Goal: Information Seeking & Learning: Learn about a topic

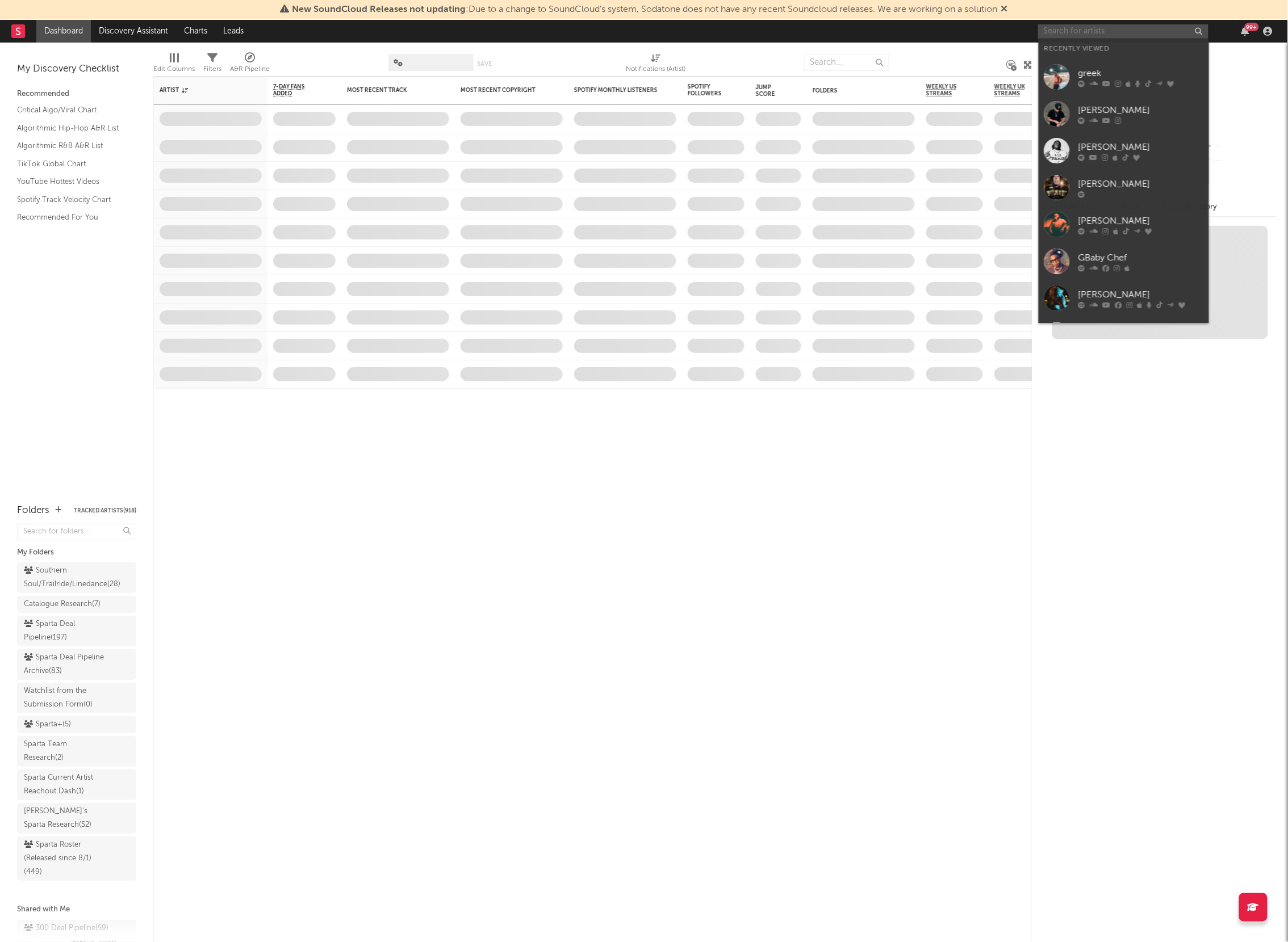
click at [1069, 36] on input "text" at bounding box center [1123, 31] width 170 height 14
type input "r"
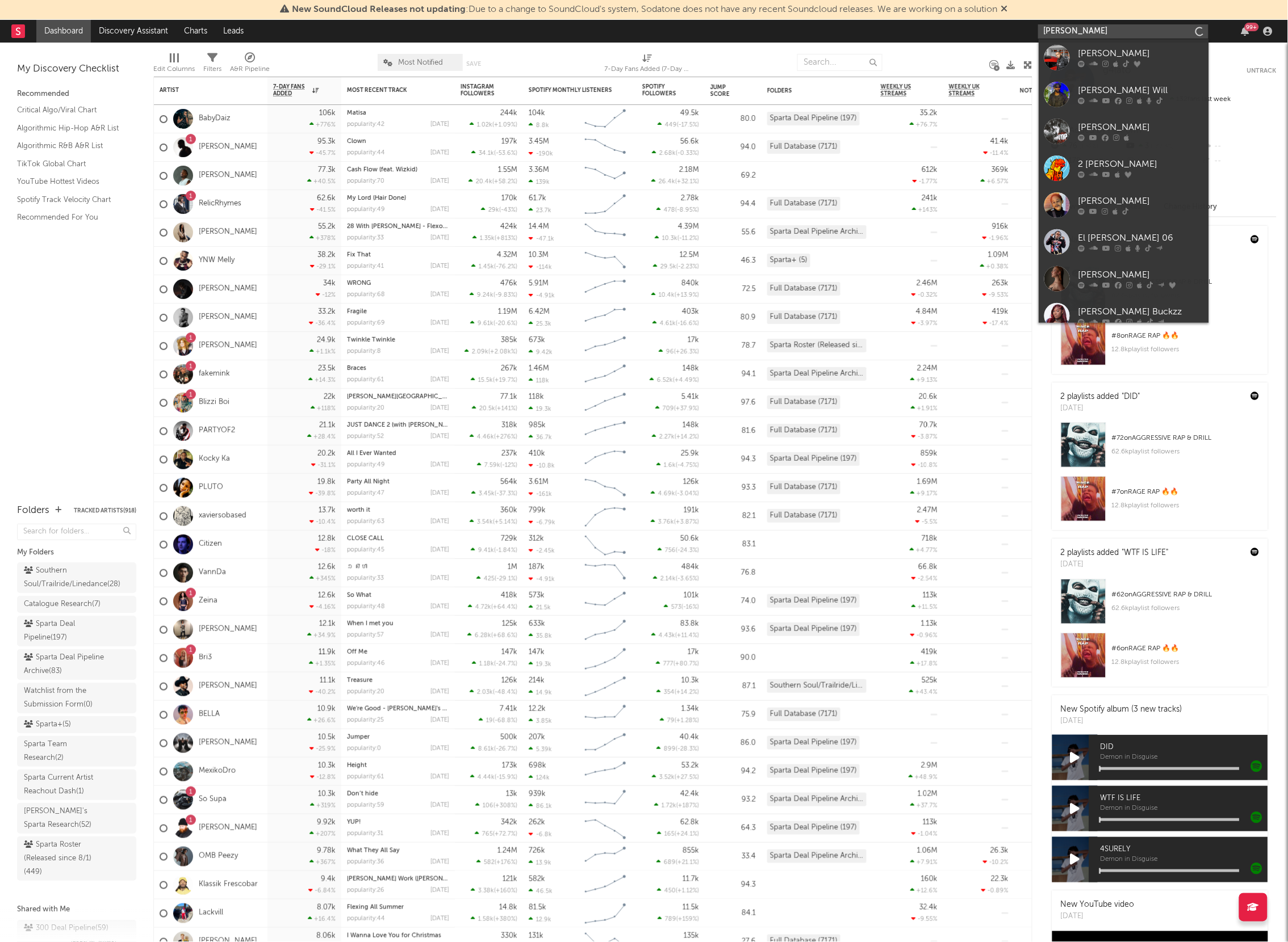
type input "[PERSON_NAME] oowee"
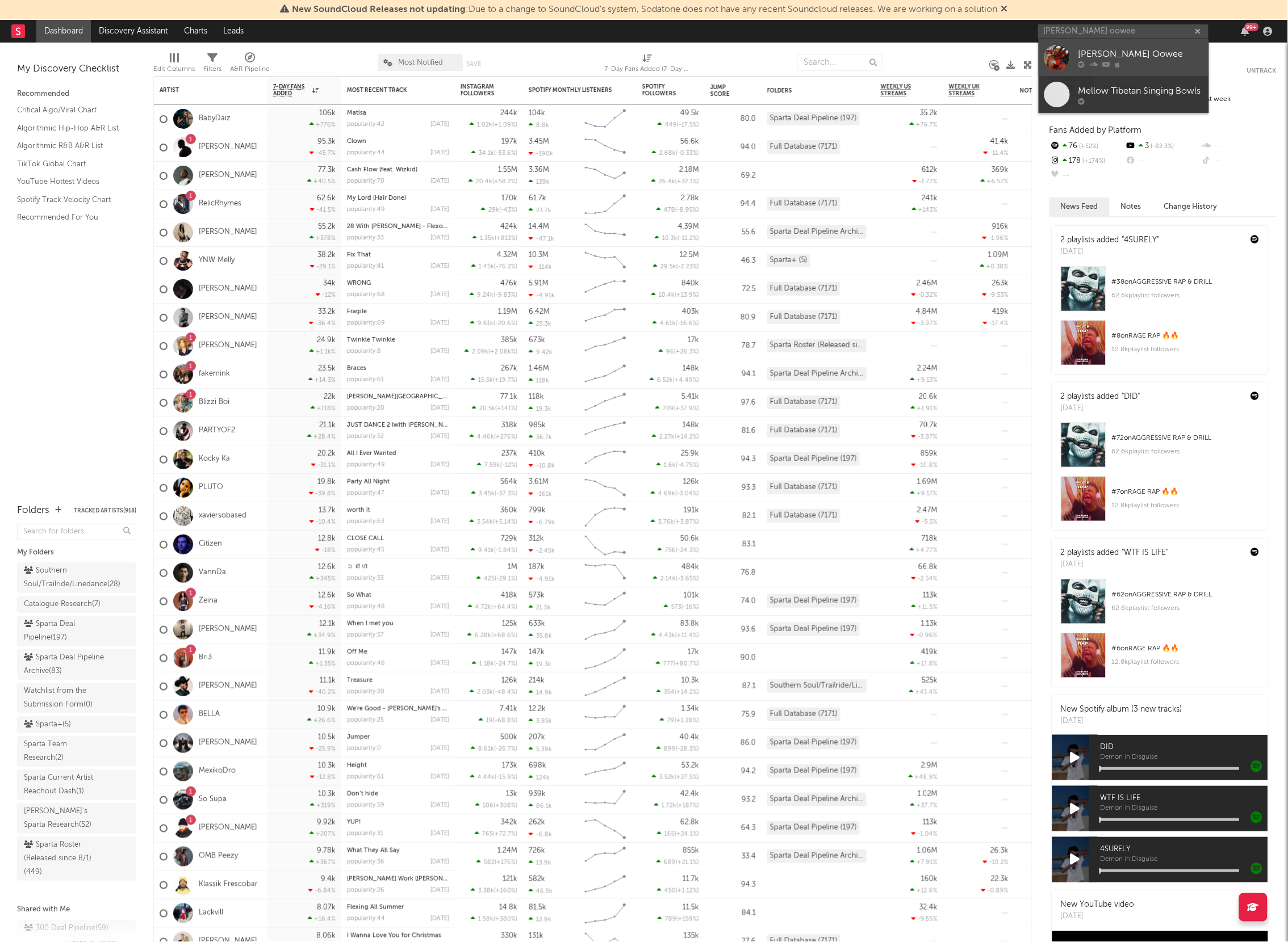
click at [1064, 51] on div at bounding box center [1057, 58] width 26 height 26
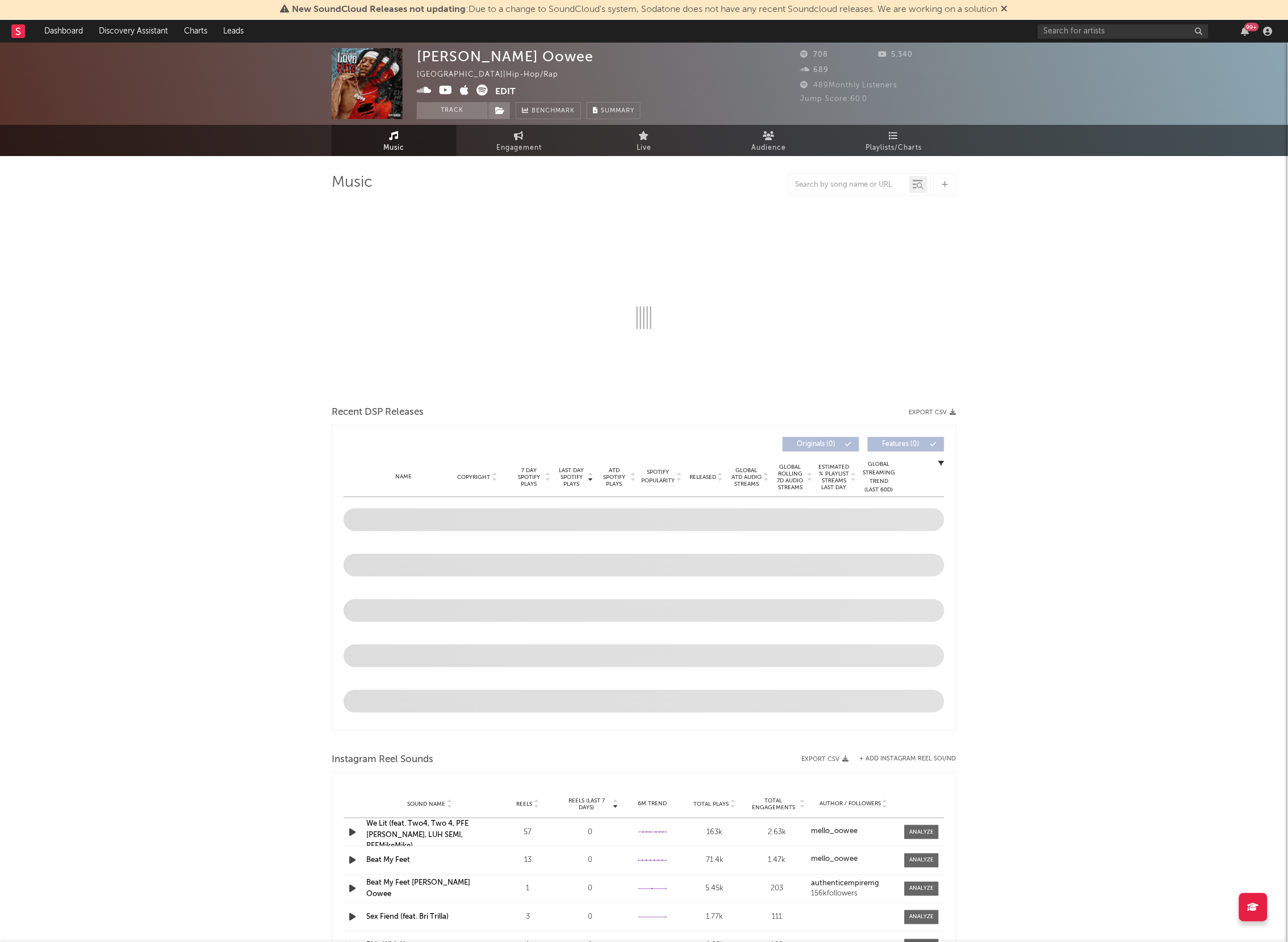
select select "1w"
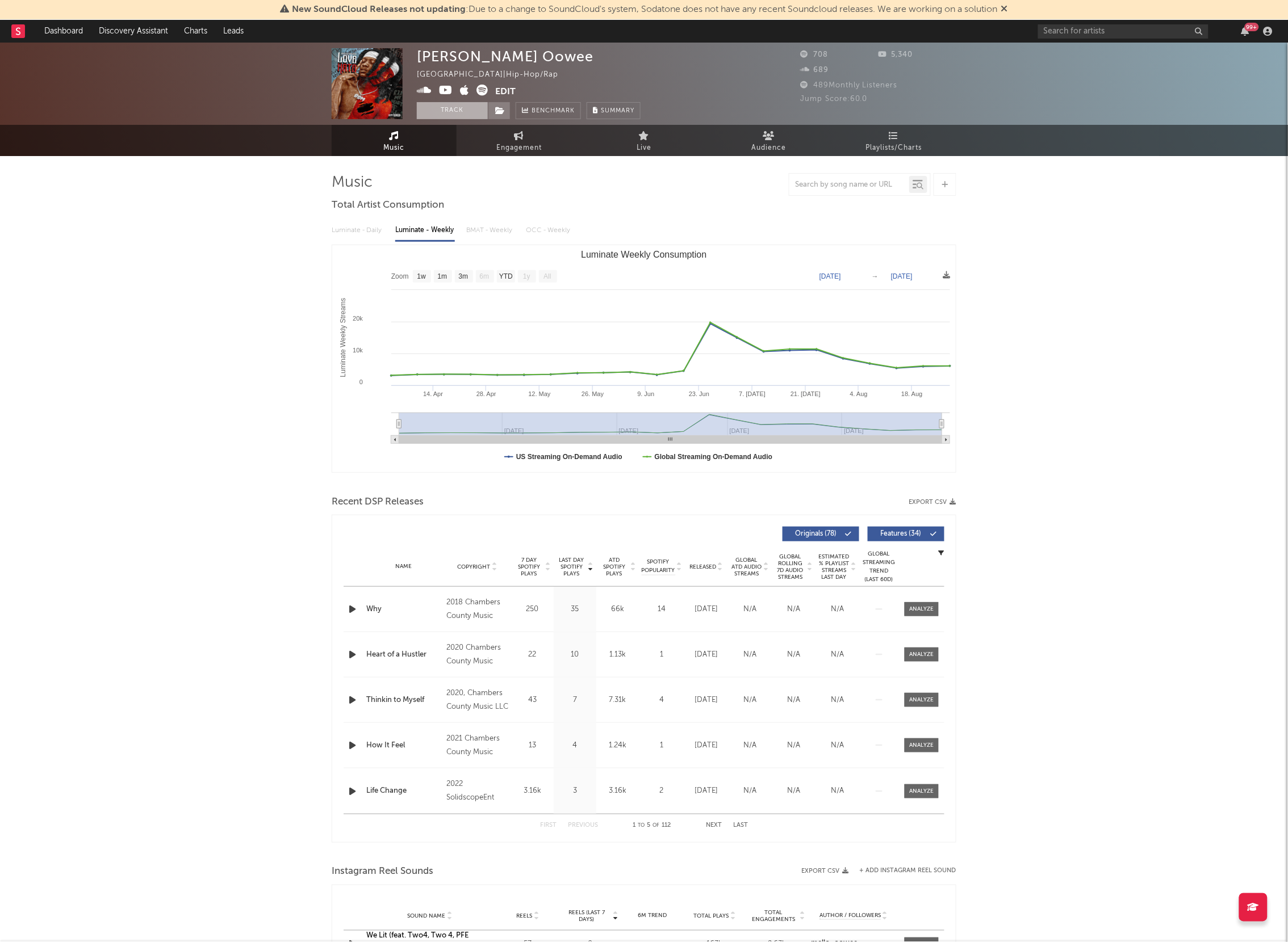
click at [439, 118] on button "Track" at bounding box center [453, 110] width 71 height 17
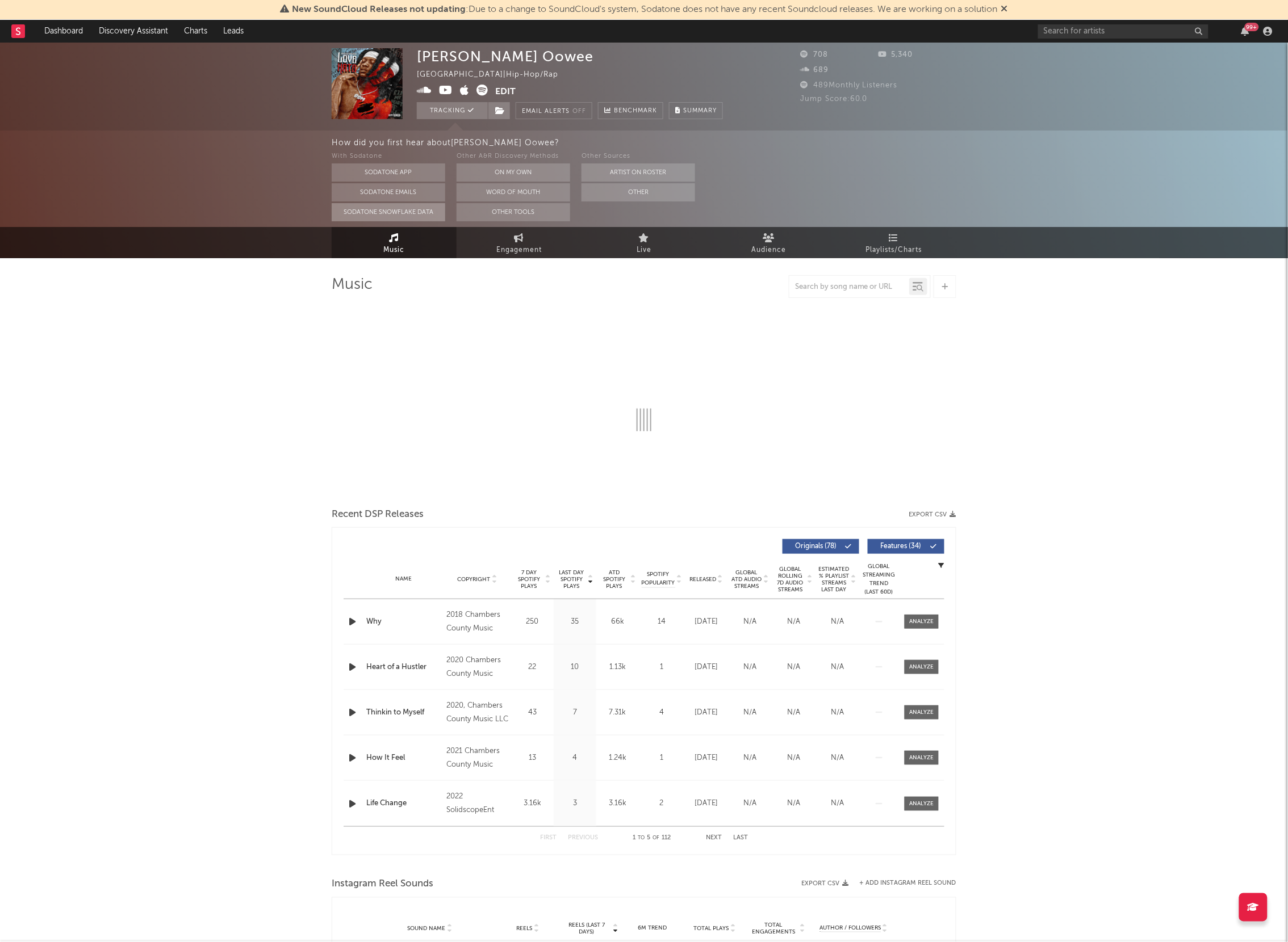
select select "1w"
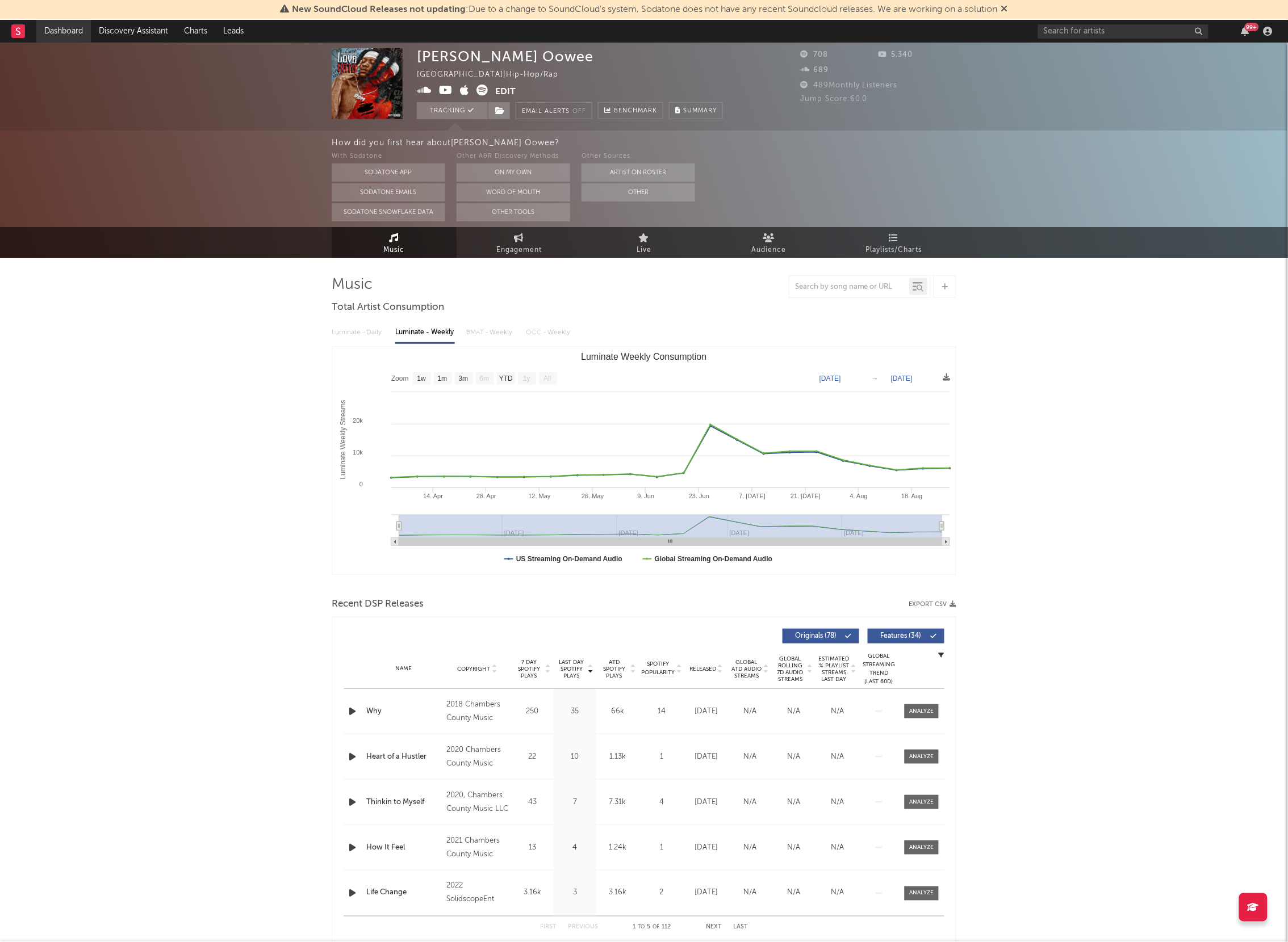
click at [53, 20] on link "Dashboard" at bounding box center [63, 31] width 54 height 23
